Goal: Task Accomplishment & Management: Complete application form

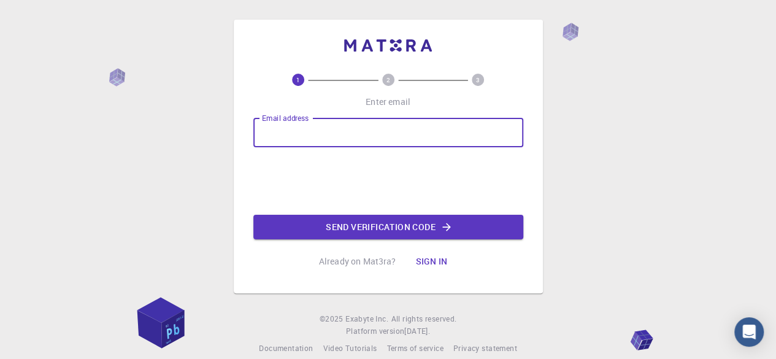
type input "[EMAIL_ADDRESS][DOMAIN_NAME]"
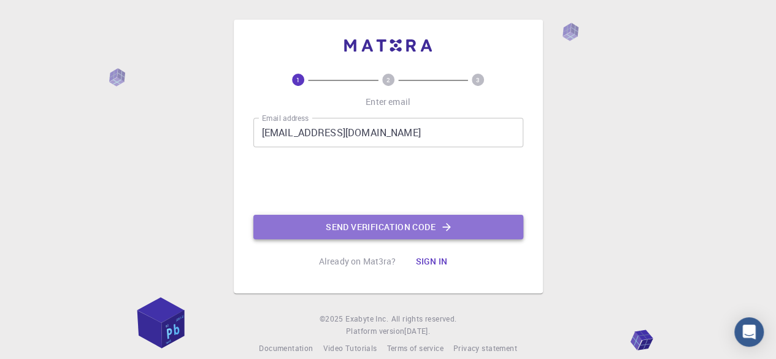
click at [356, 220] on button "Send verification code" at bounding box center [388, 227] width 270 height 25
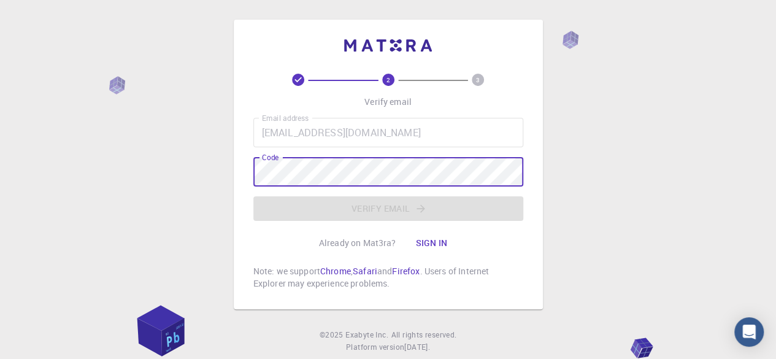
click at [471, 78] on div "2 3 Verify email Email address badarajisadaruwan@gmail.com Email address Code C…" at bounding box center [388, 182] width 270 height 216
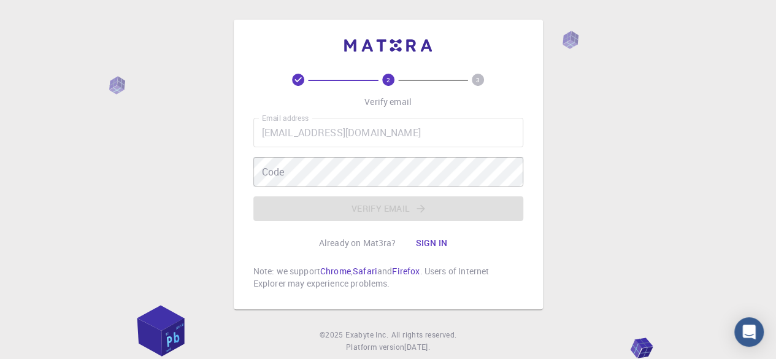
click at [472, 78] on icon "3" at bounding box center [478, 80] width 12 height 12
click at [420, 247] on button "Sign in" at bounding box center [431, 243] width 52 height 25
